Goal: Information Seeking & Learning: Learn about a topic

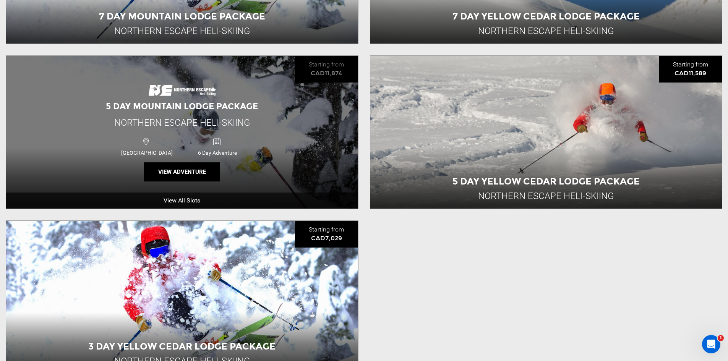
scroll to position [893, 0]
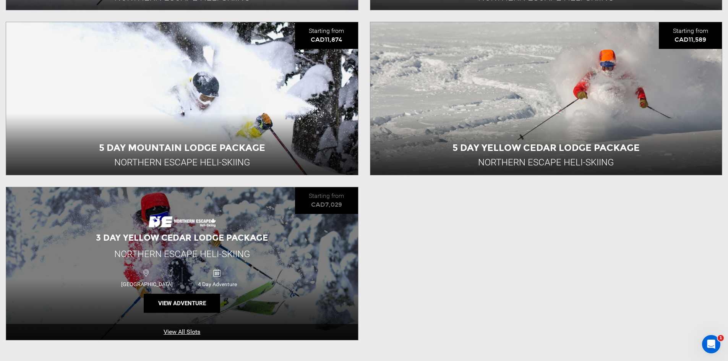
click at [185, 245] on div "3 Day Yellow Cedar Lodge Package Northern Escape Heli-Skiing Canada 4 Day Adven…" at bounding box center [182, 263] width 352 height 153
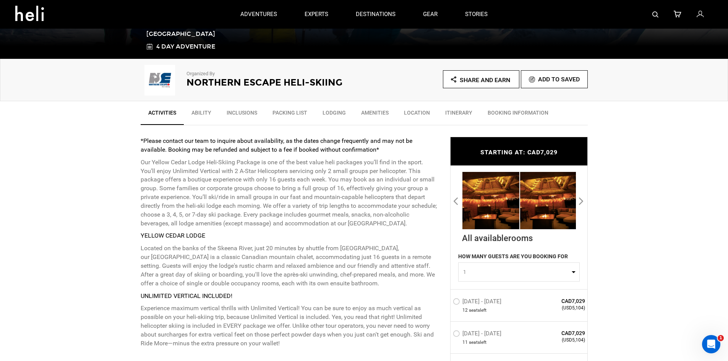
scroll to position [191, 0]
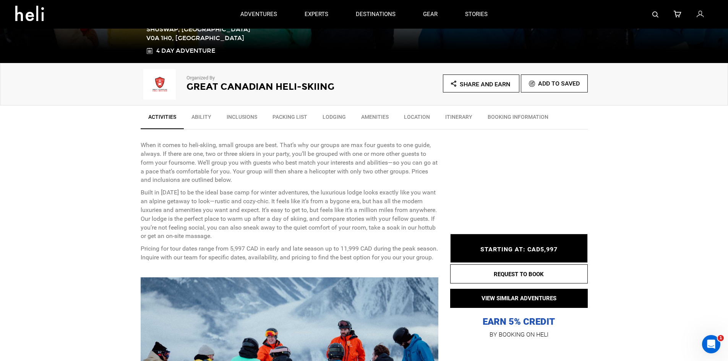
scroll to position [191, 0]
